Goal: Transaction & Acquisition: Purchase product/service

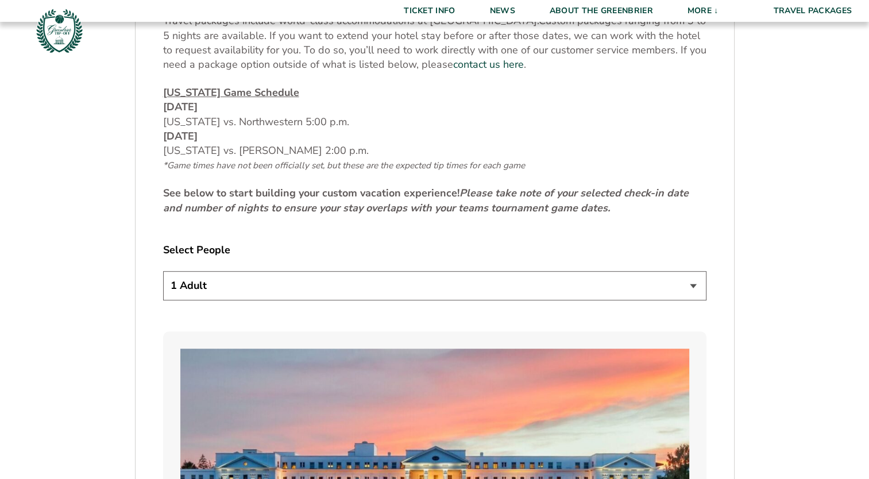
scroll to position [576, 0]
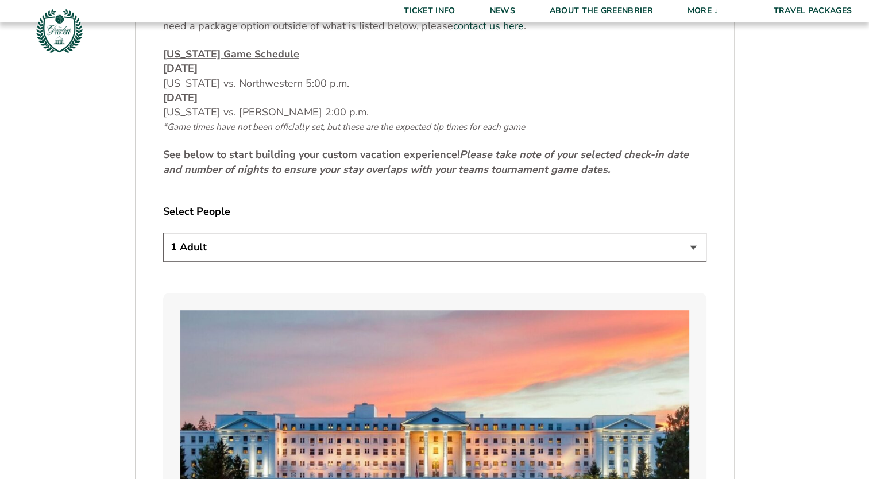
click at [689, 250] on select "1 Adult 2 Adults 3 Adults 4 Adults 2 Adults + 1 Child 2 Adults + 2 Children 2 A…" at bounding box center [434, 247] width 543 height 29
select select "2 Adults"
click at [163, 233] on select "1 Adult 2 Adults 3 Adults 4 Adults 2 Adults + 1 Child 2 Adults + 2 Children 2 A…" at bounding box center [434, 247] width 543 height 29
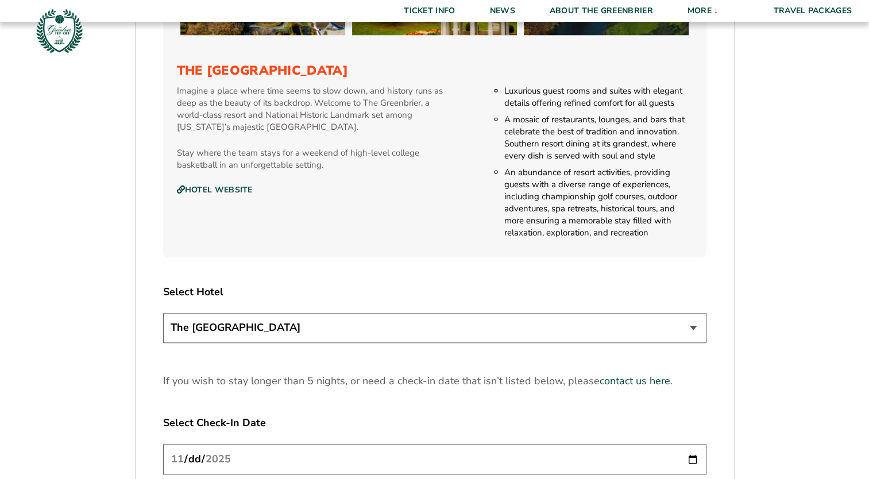
scroll to position [1250, 0]
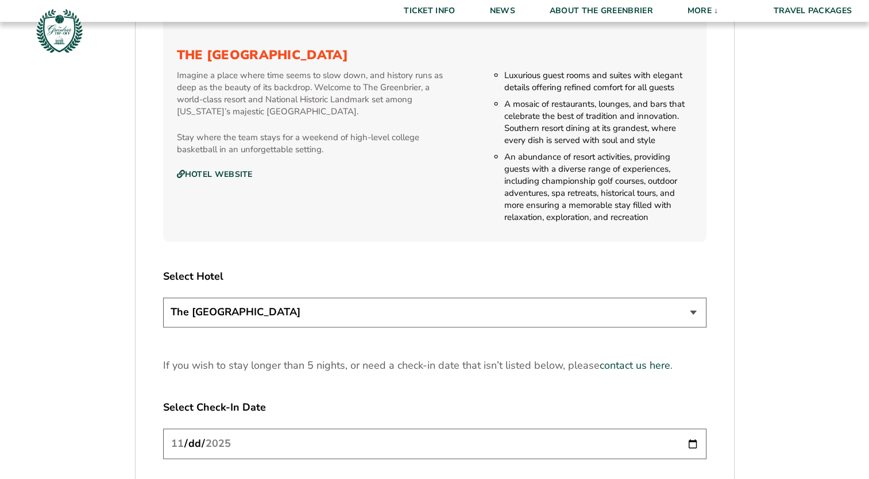
click at [694, 314] on select "The [GEOGRAPHIC_DATA]" at bounding box center [434, 311] width 543 height 29
click at [163, 297] on select "The [GEOGRAPHIC_DATA]" at bounding box center [434, 311] width 543 height 29
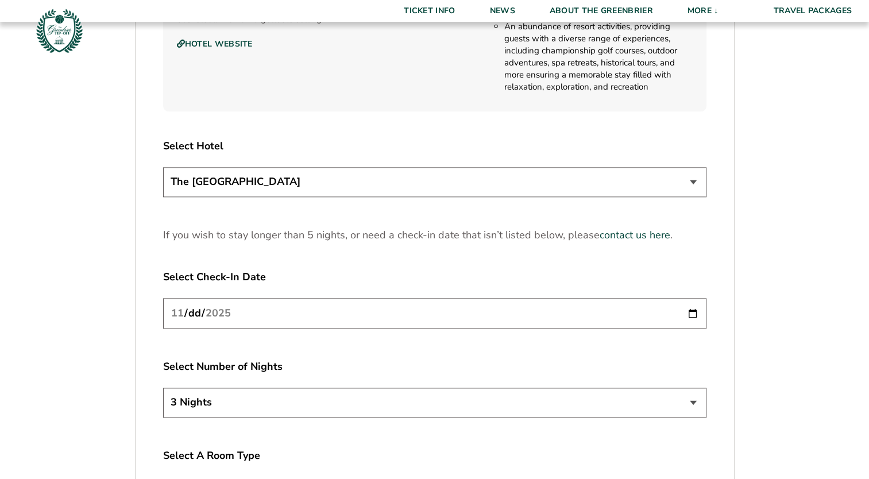
scroll to position [1410, 0]
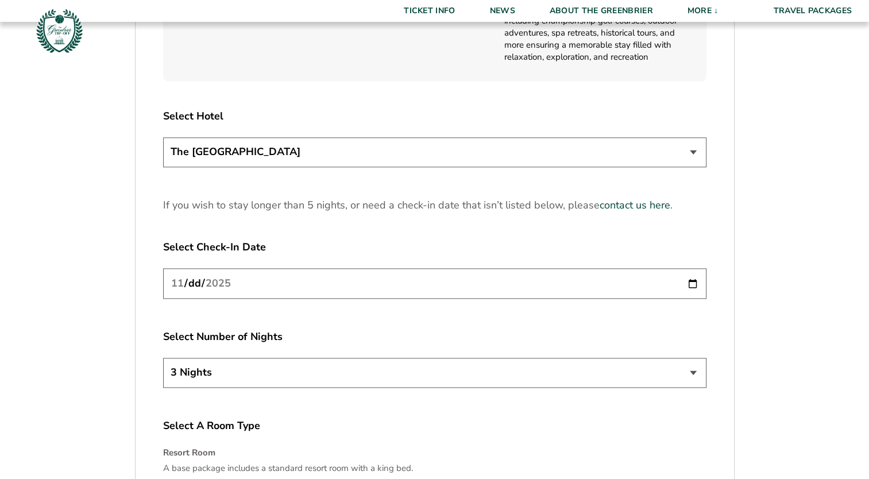
click at [693, 284] on input "[DATE]" at bounding box center [434, 283] width 543 height 30
type input "[DATE]"
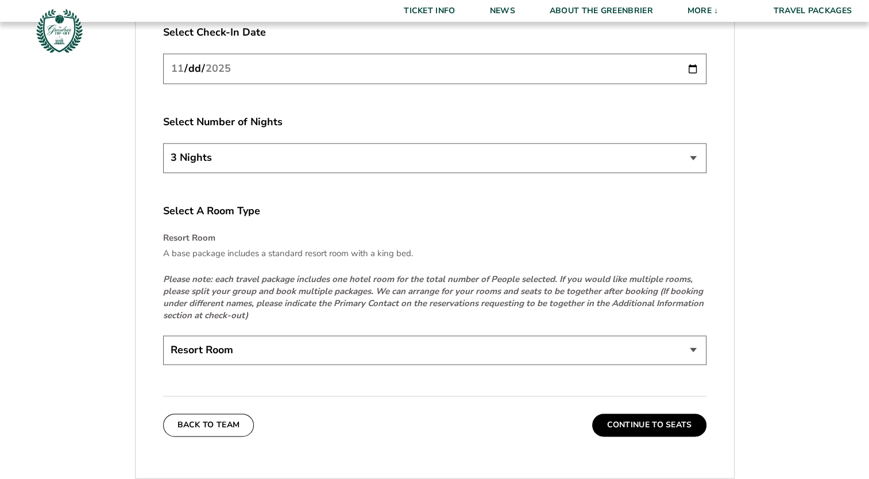
scroll to position [1679, 0]
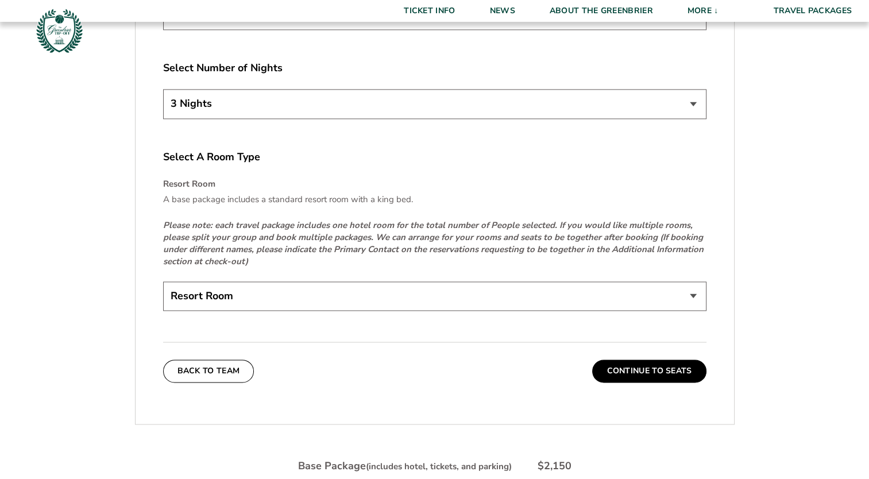
click at [694, 292] on select "Resort Room" at bounding box center [434, 295] width 543 height 29
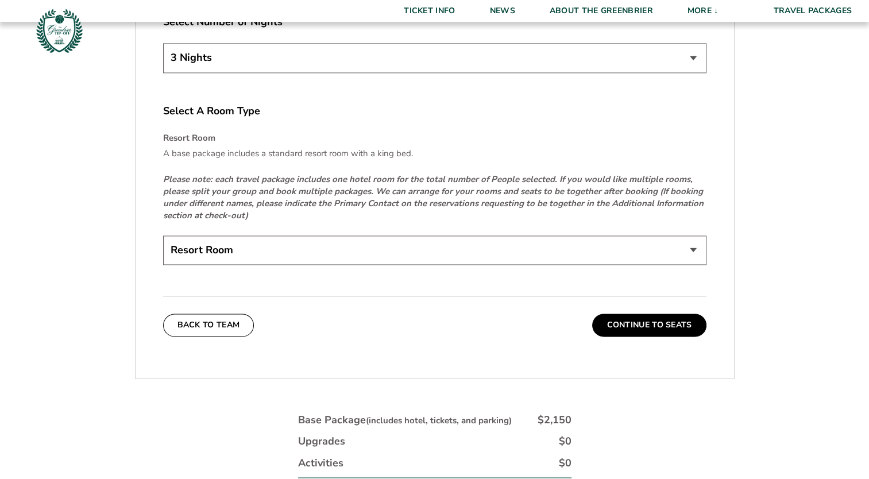
scroll to position [1787, 0]
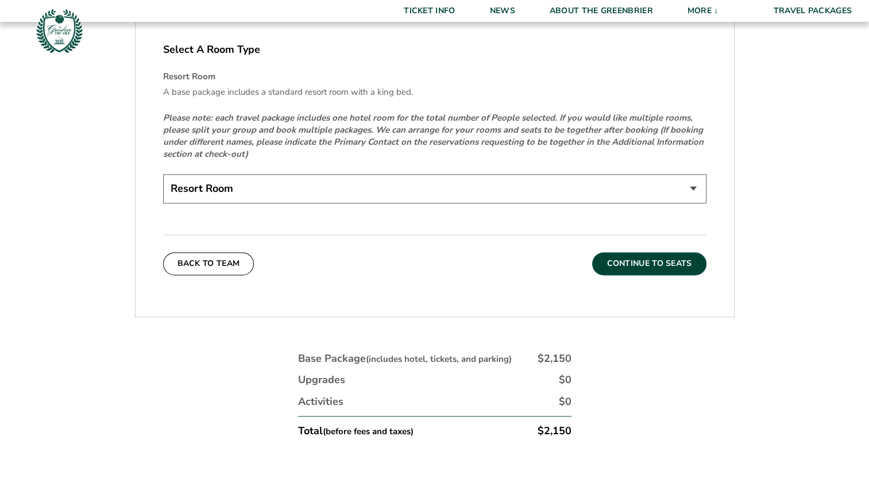
click at [655, 266] on button "Continue To Seats" at bounding box center [649, 263] width 114 height 23
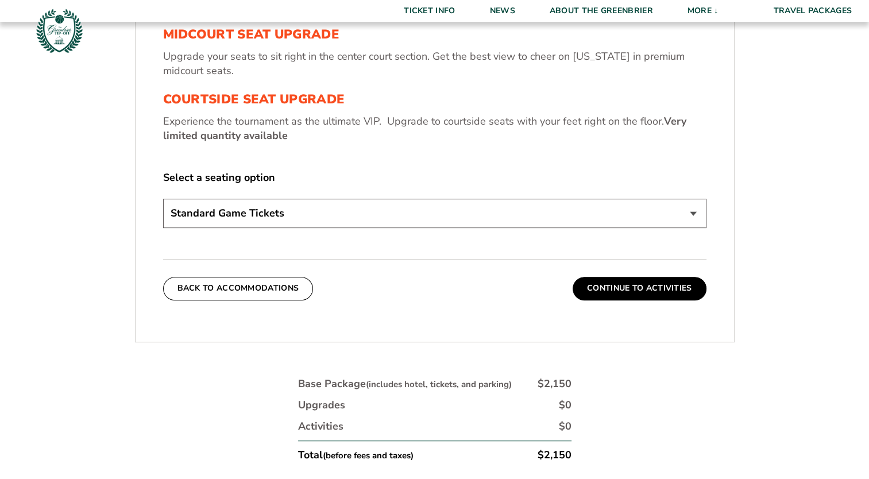
scroll to position [540, 0]
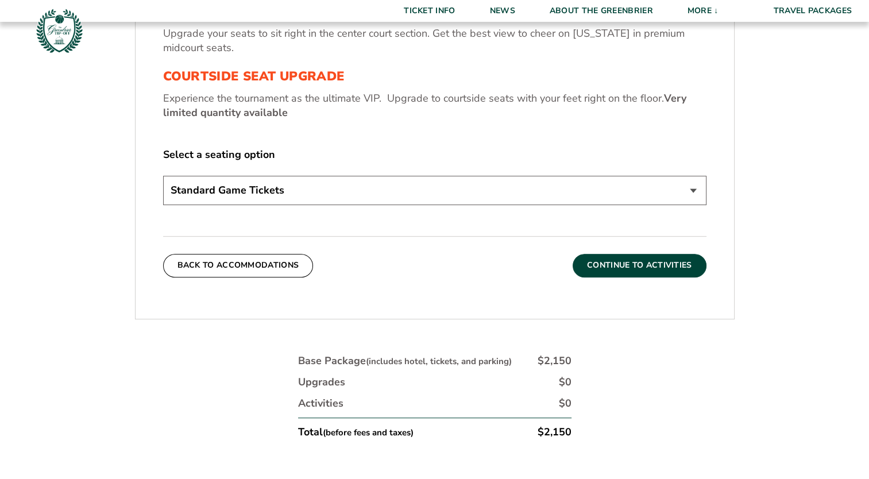
click at [654, 269] on button "Continue To Activities" at bounding box center [640, 265] width 134 height 23
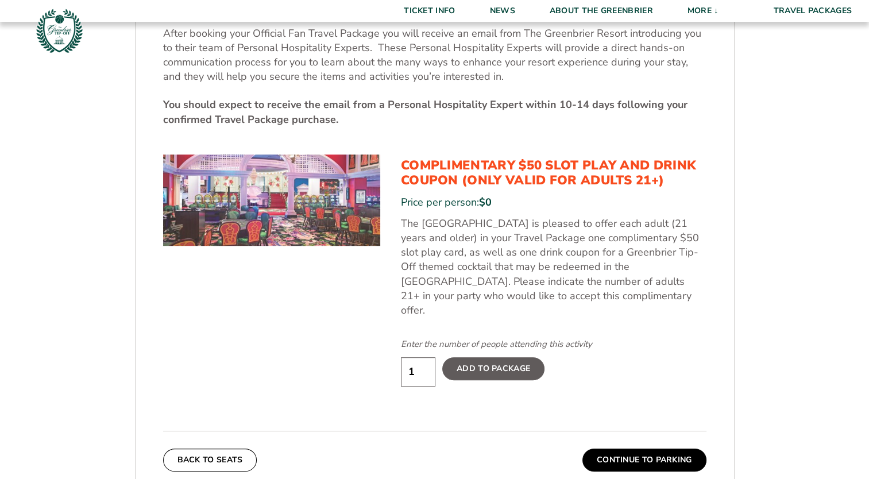
scroll to position [563, 0]
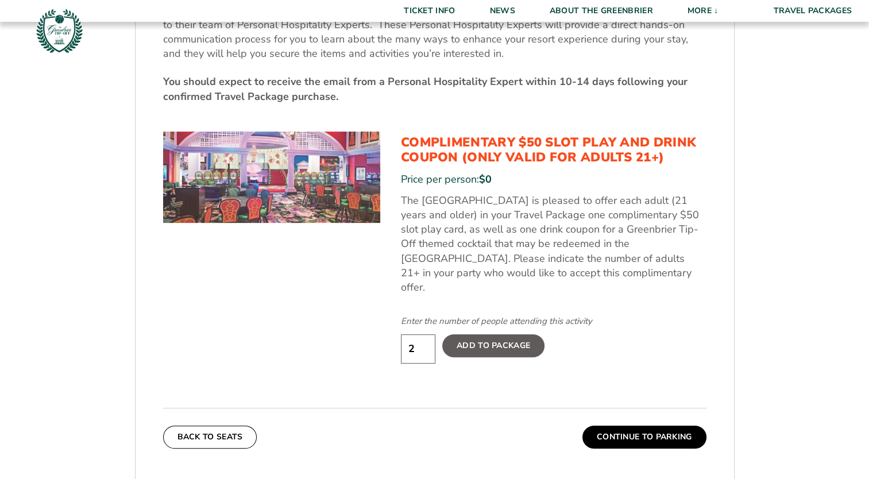
type input "2"
click at [427, 334] on input "2" at bounding box center [418, 348] width 34 height 29
click at [628, 426] on button "Continue To Parking" at bounding box center [644, 437] width 124 height 23
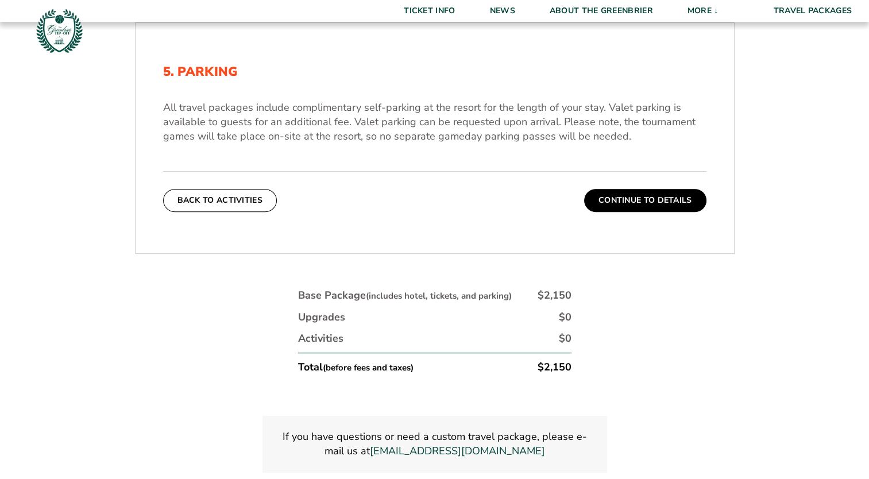
scroll to position [334, 0]
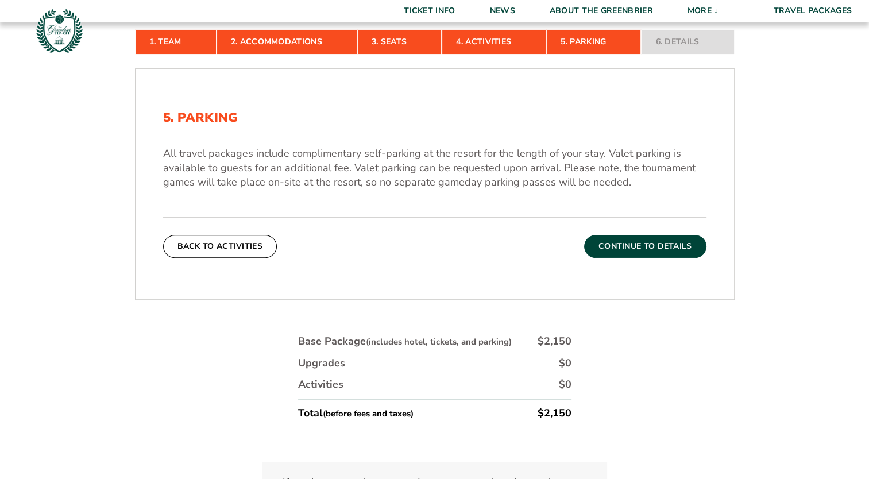
click at [636, 242] on button "Continue To Details" at bounding box center [645, 246] width 122 height 23
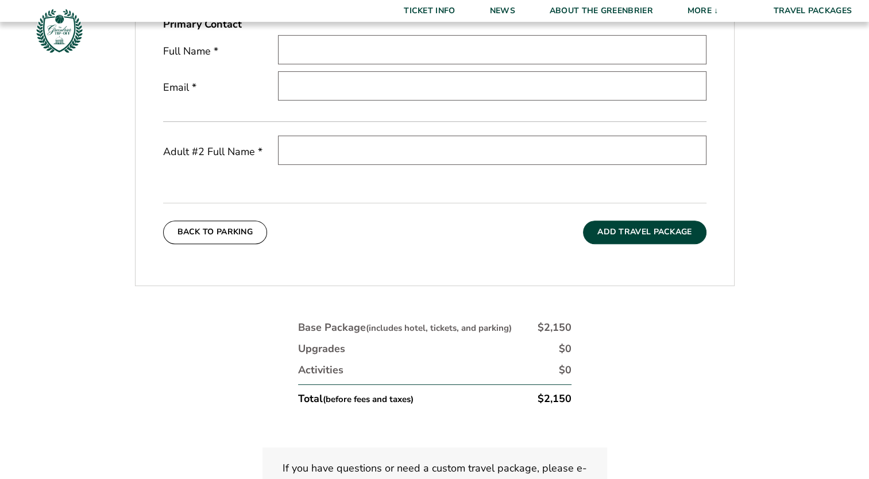
scroll to position [473, 0]
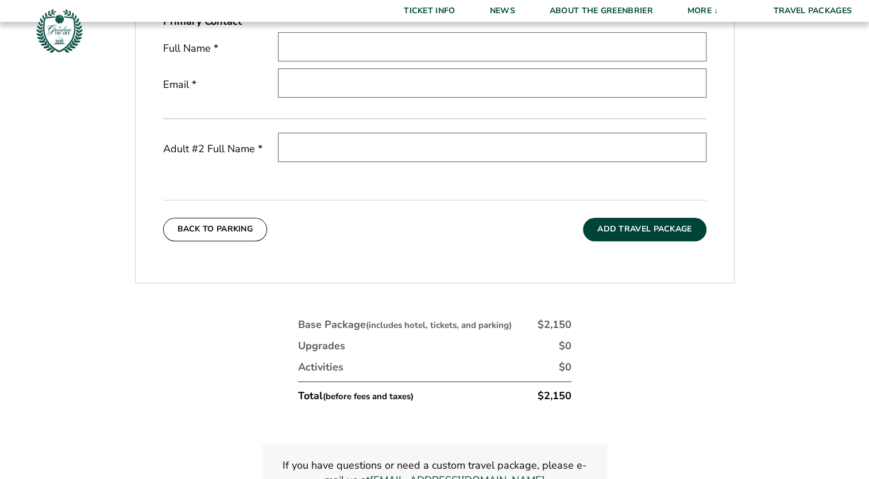
click at [618, 235] on button "Add Travel Package" at bounding box center [644, 229] width 123 height 23
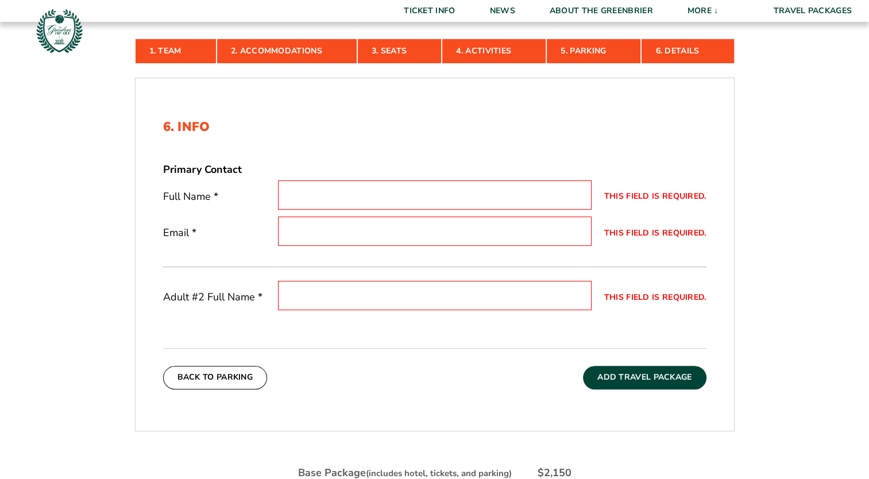
scroll to position [45, 0]
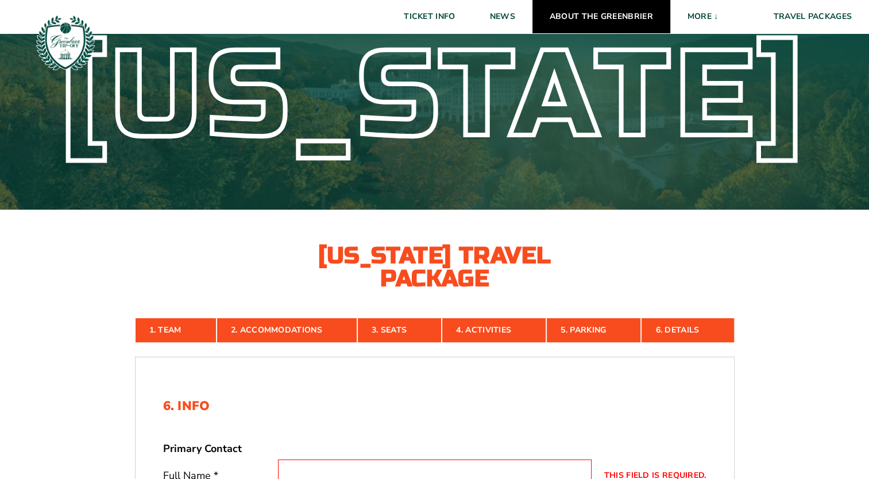
click at [572, 13] on link "About The Greenbrier" at bounding box center [601, 16] width 138 height 33
